Goal: Navigation & Orientation: Find specific page/section

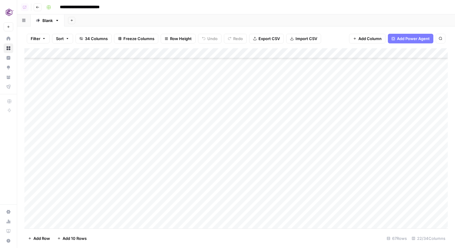
scroll to position [526, 0]
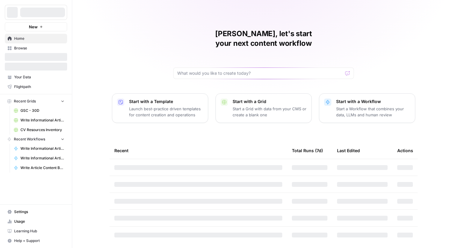
click at [39, 17] on div at bounding box center [42, 13] width 45 height 10
click at [37, 13] on div at bounding box center [42, 13] width 45 height 10
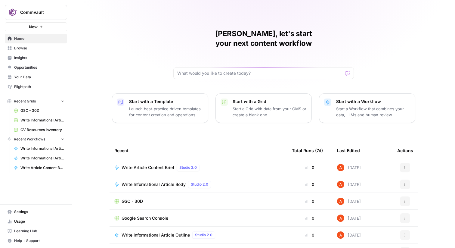
click at [37, 13] on span "Commvault" at bounding box center [38, 12] width 36 height 6
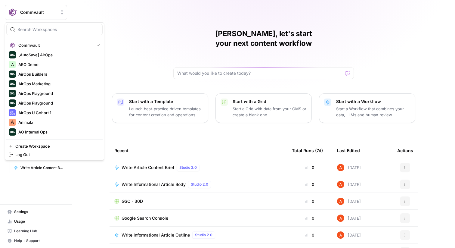
type input "w"
type input "a"
click at [85, 32] on input "search" at bounding box center [57, 29] width 81 height 6
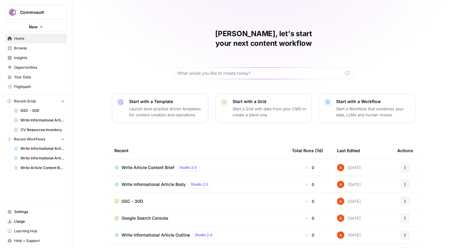
click at [98, 20] on div "Abdullahi, let's start your next content workflow Start with a Template Launch …" at bounding box center [263, 143] width 383 height 287
click at [52, 16] on button "Commvault" at bounding box center [36, 12] width 62 height 15
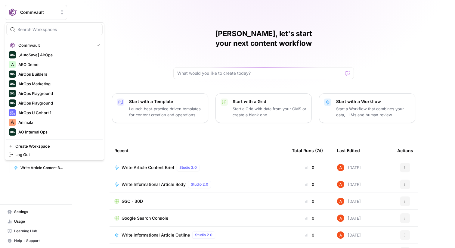
click at [100, 21] on div "Abdullahi, let's start your next content workflow Start with a Template Launch …" at bounding box center [263, 143] width 383 height 287
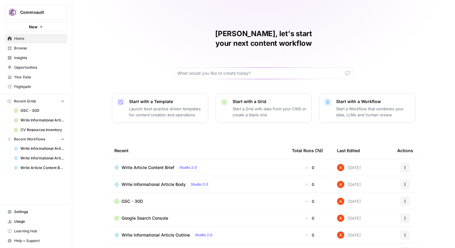
click at [51, 49] on span "Browse" at bounding box center [39, 47] width 50 height 5
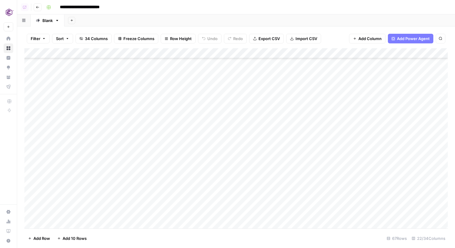
scroll to position [526, 0]
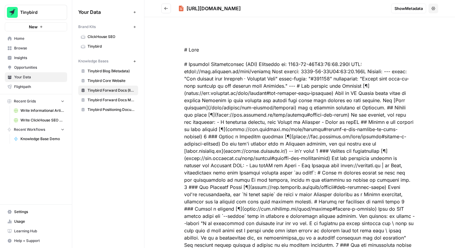
scroll to position [50, 0]
